Goal: Use online tool/utility

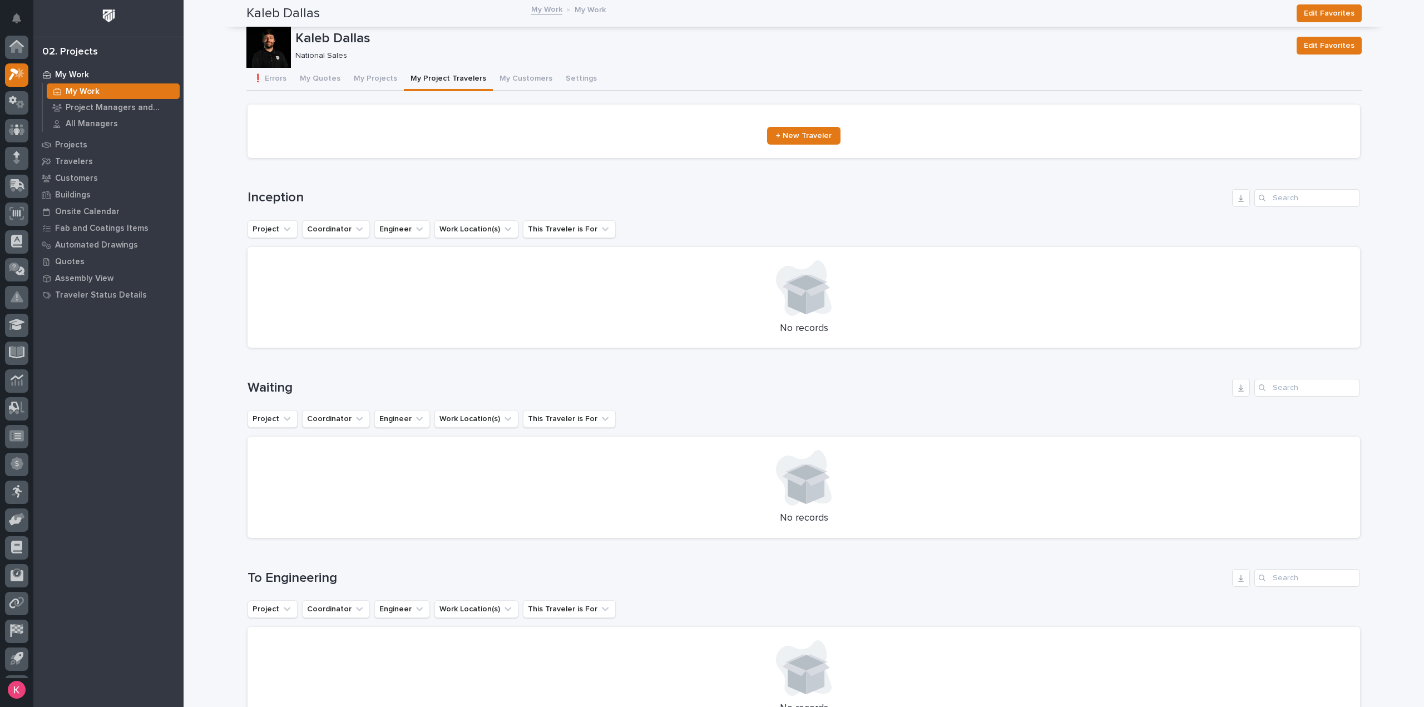
scroll to position [24, 0]
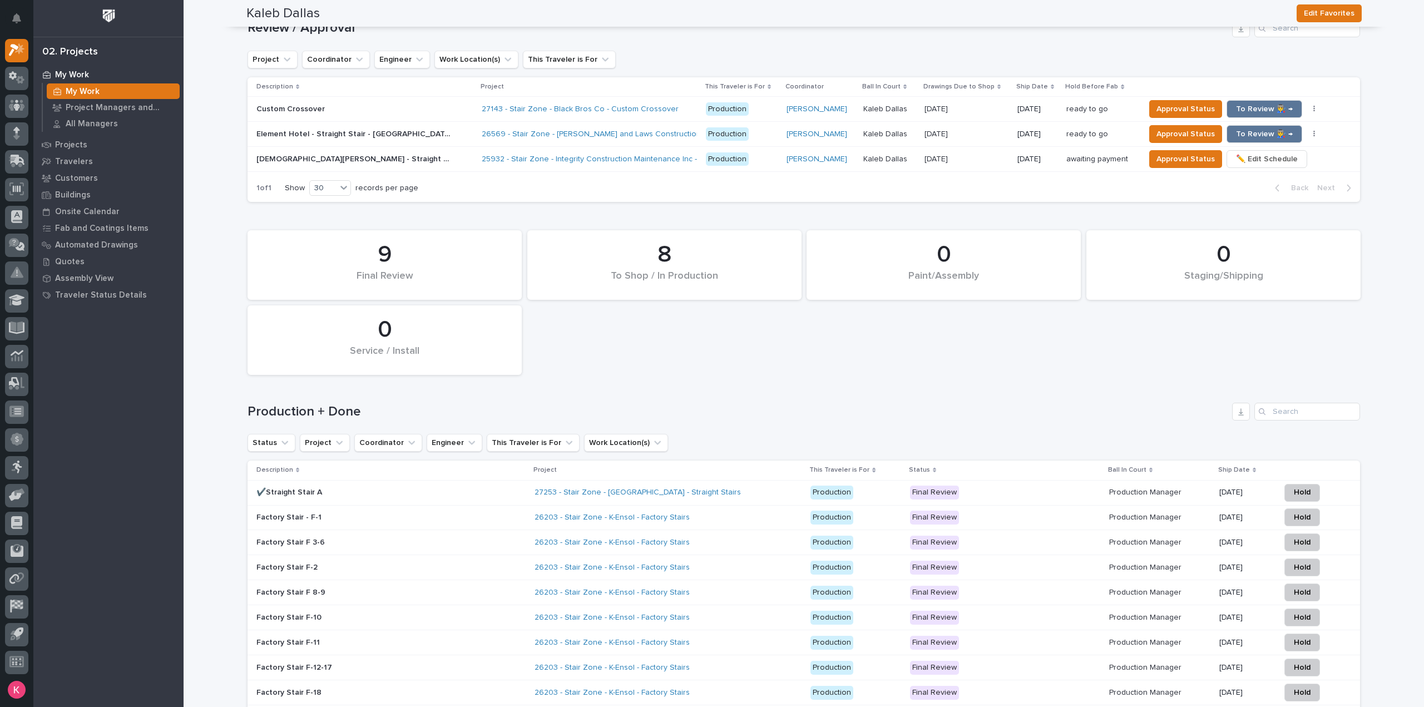
click at [1400, 371] on div "Loading... Saving… Loading... Saving… Kaleb Dallas Edit Favorites Kaleb Dallas …" at bounding box center [803, 333] width 1240 height 2142
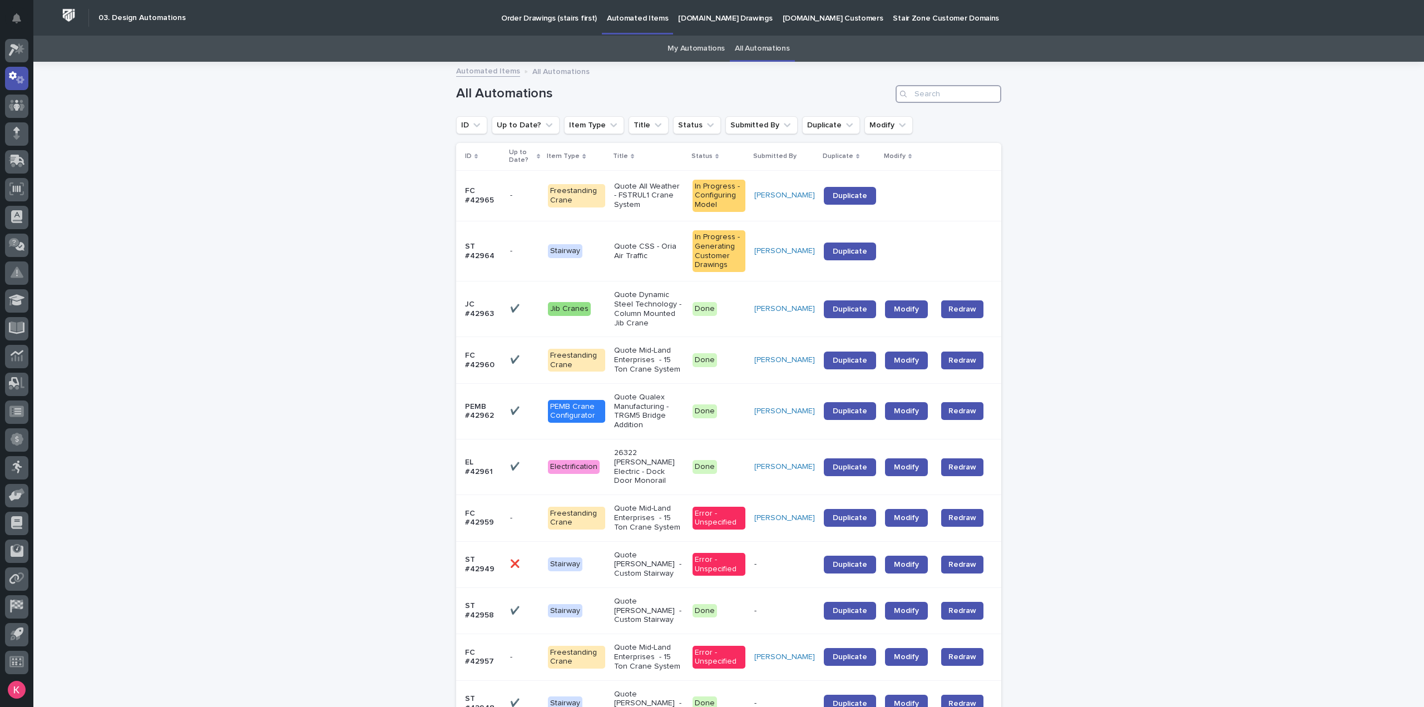
click at [922, 96] on input "Search" at bounding box center [948, 94] width 106 height 18
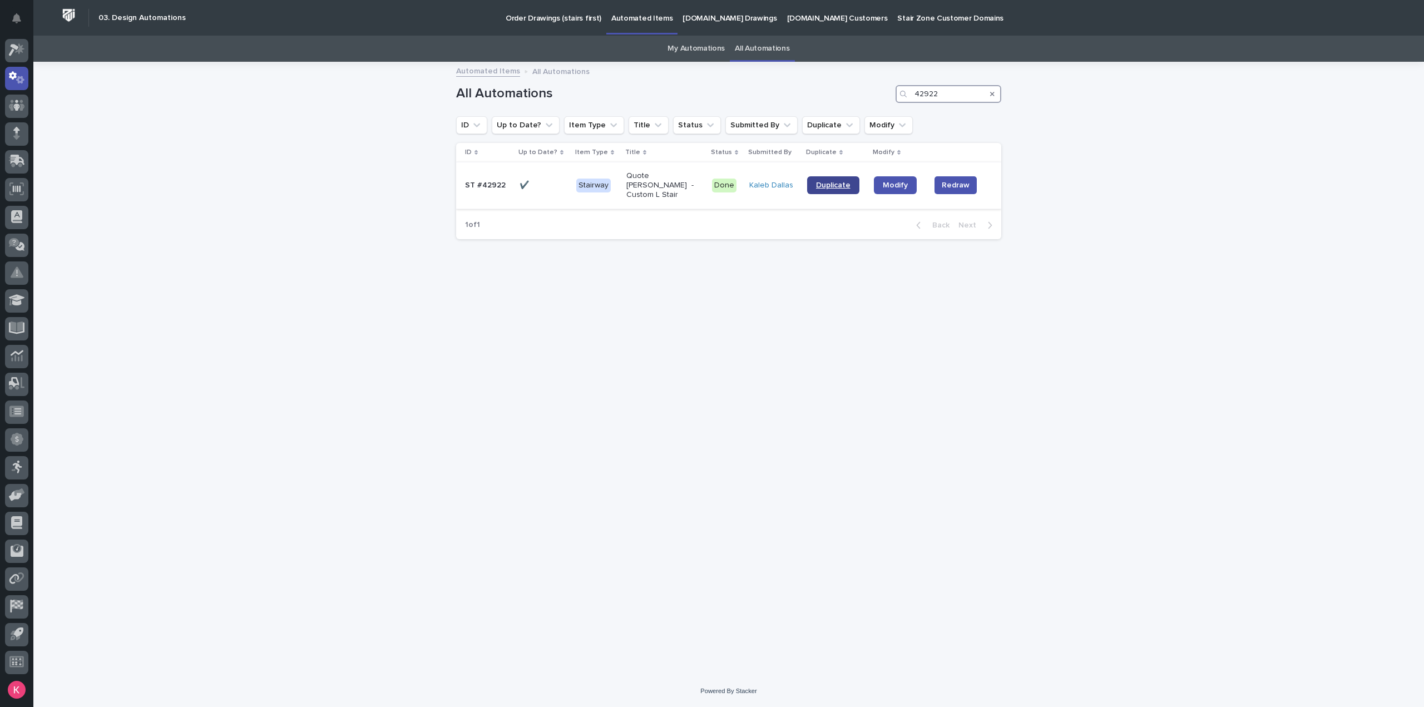
type input "42922"
click at [834, 181] on span "Duplicate" at bounding box center [833, 185] width 34 height 8
